Goal: Information Seeking & Learning: Learn about a topic

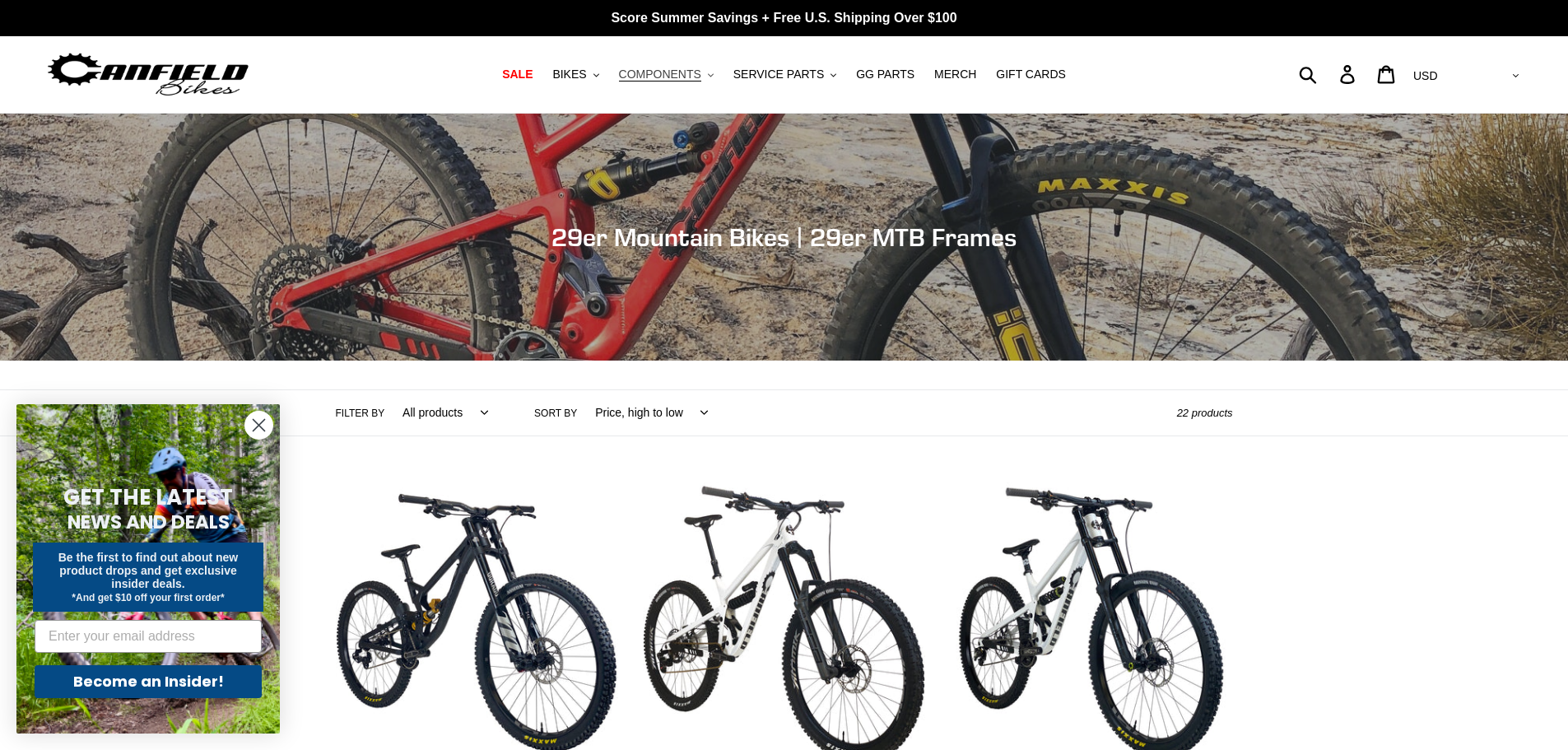
click at [689, 76] on span "COMPONENTS" at bounding box center [660, 74] width 82 height 14
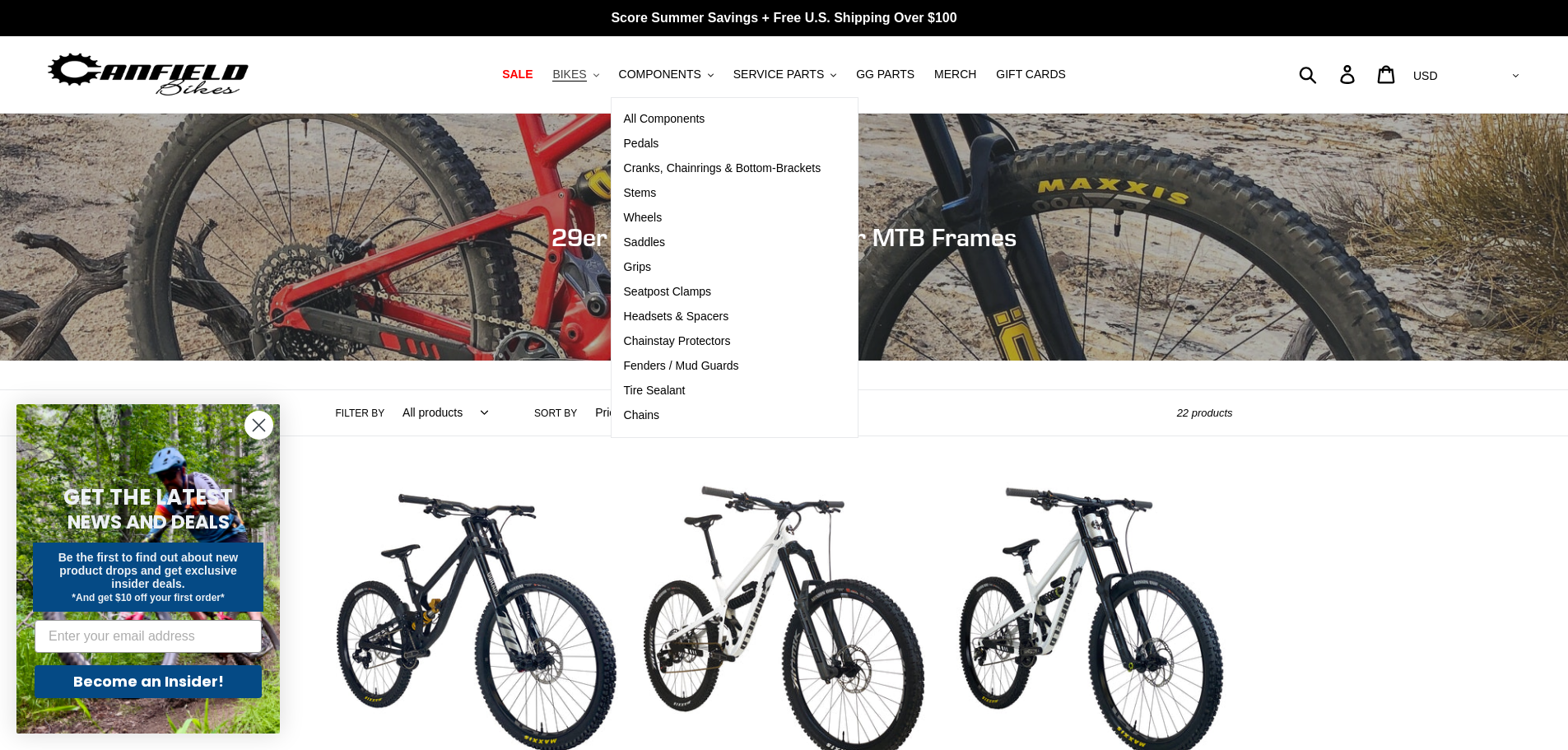
click at [574, 70] on span "BIKES" at bounding box center [568, 74] width 33 height 14
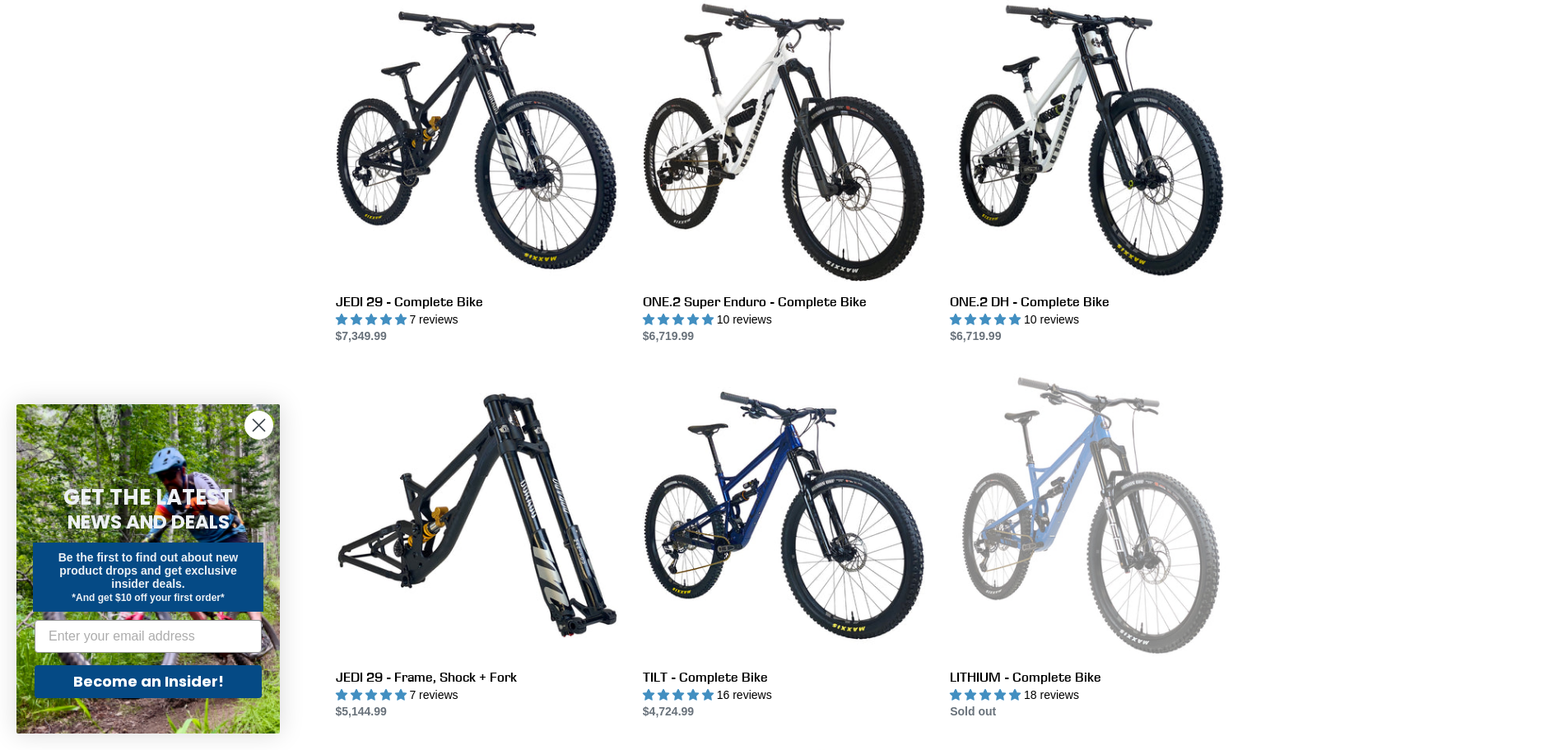
scroll to position [493, 0]
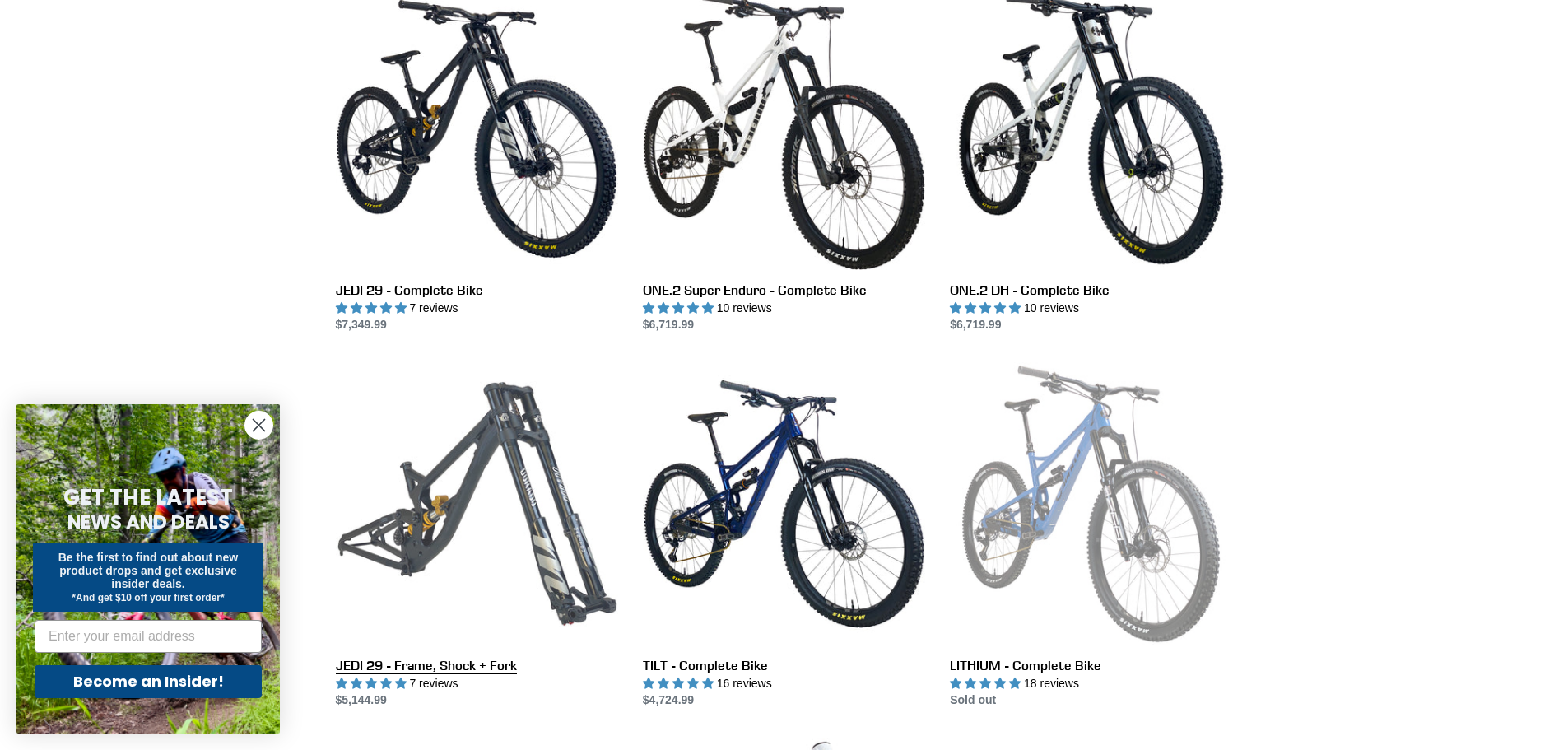
click at [512, 455] on link "JEDI 29 - Frame, Shock + Fork" at bounding box center [477, 535] width 282 height 346
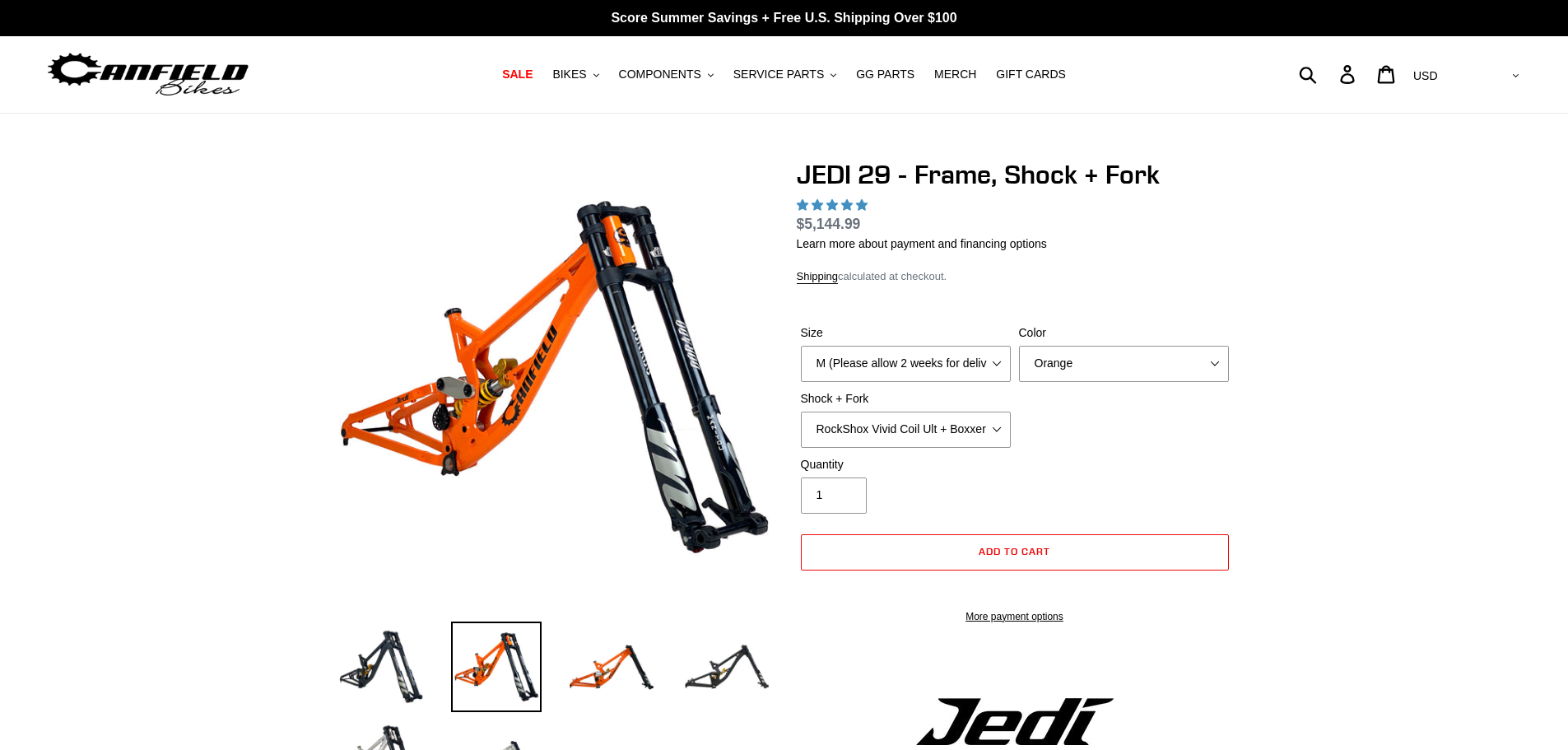
select select "highest-rating"
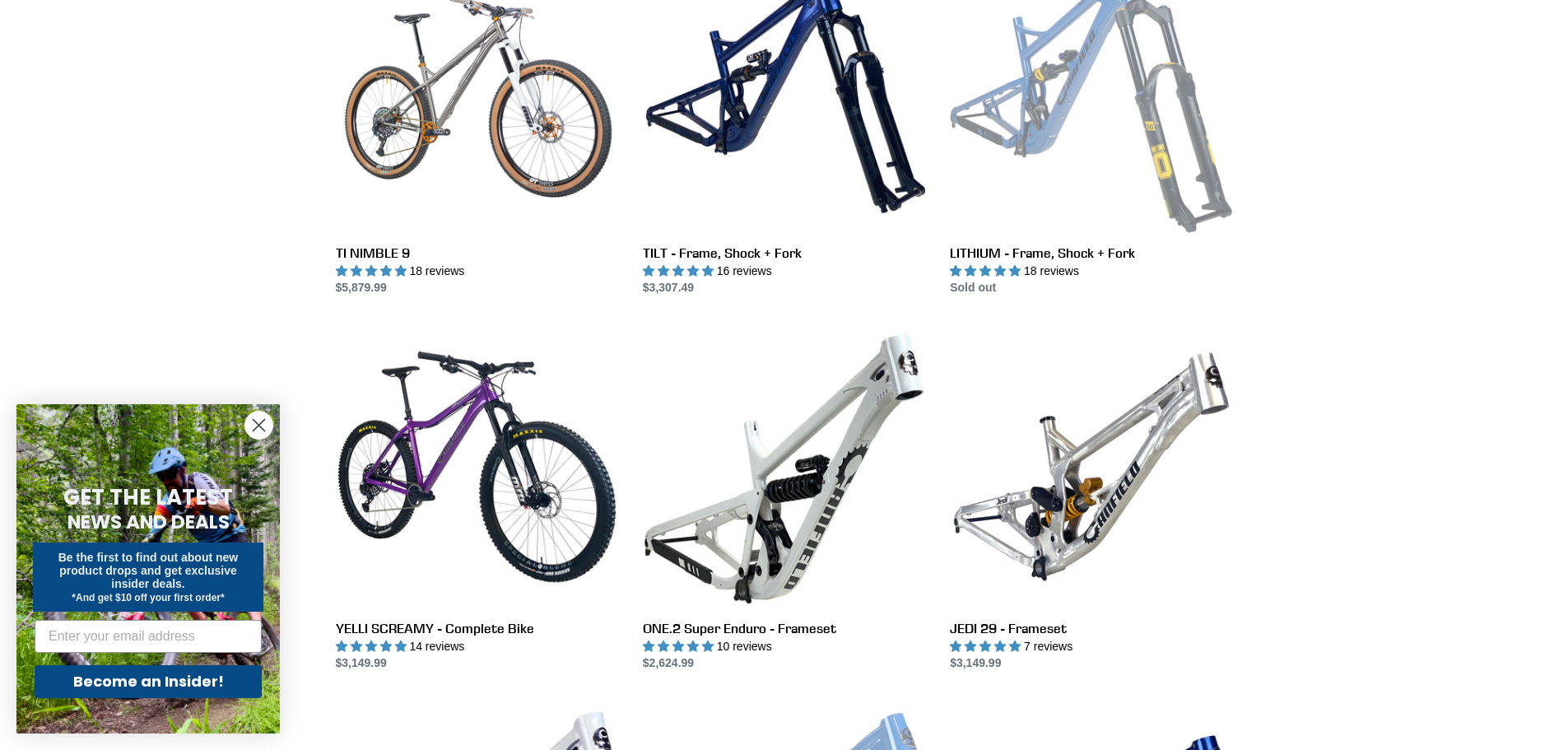
scroll to position [1892, 0]
